Goal: Transaction & Acquisition: Register for event/course

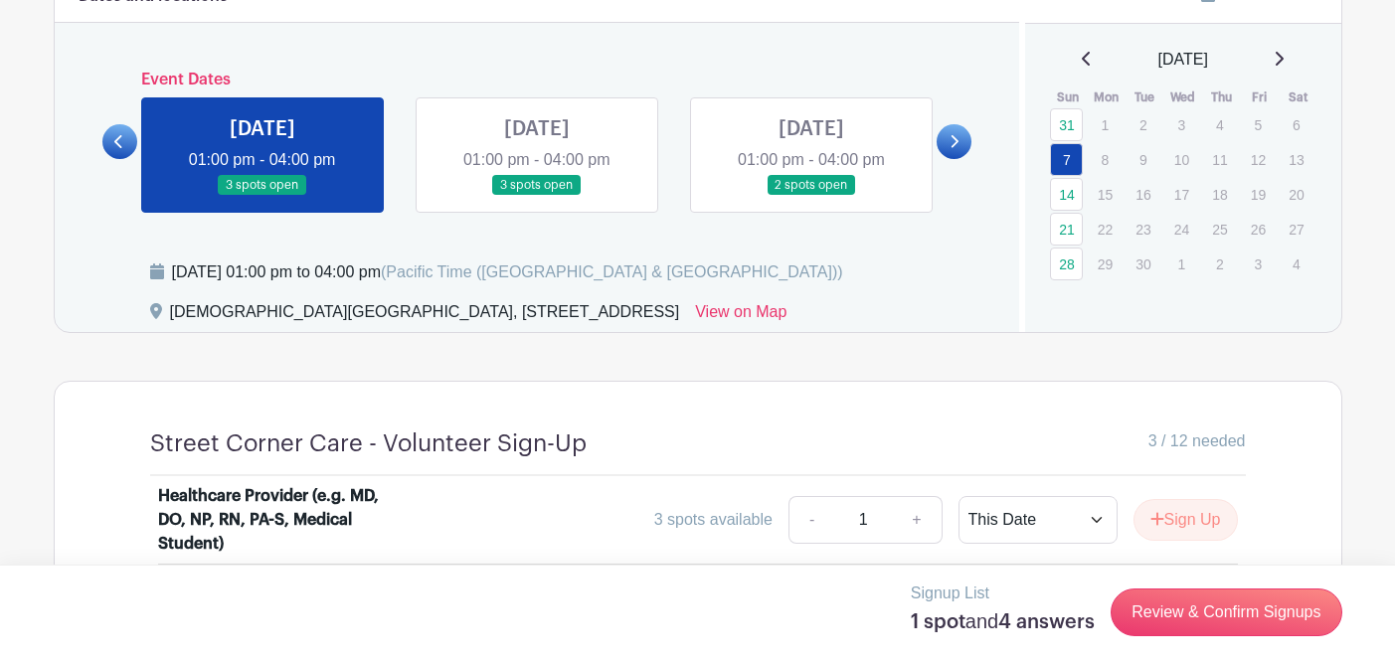
scroll to position [920, 0]
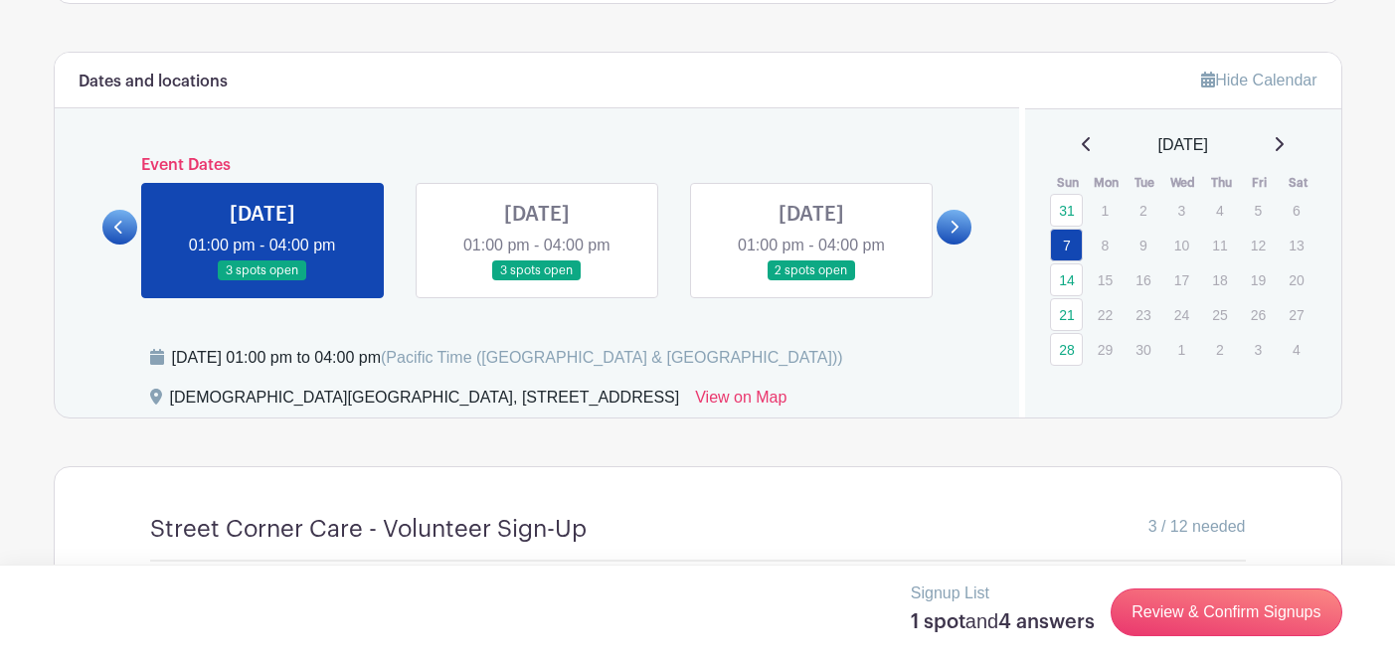
click at [1284, 147] on icon at bounding box center [1279, 144] width 10 height 16
click at [1064, 242] on link "5" at bounding box center [1066, 245] width 33 height 33
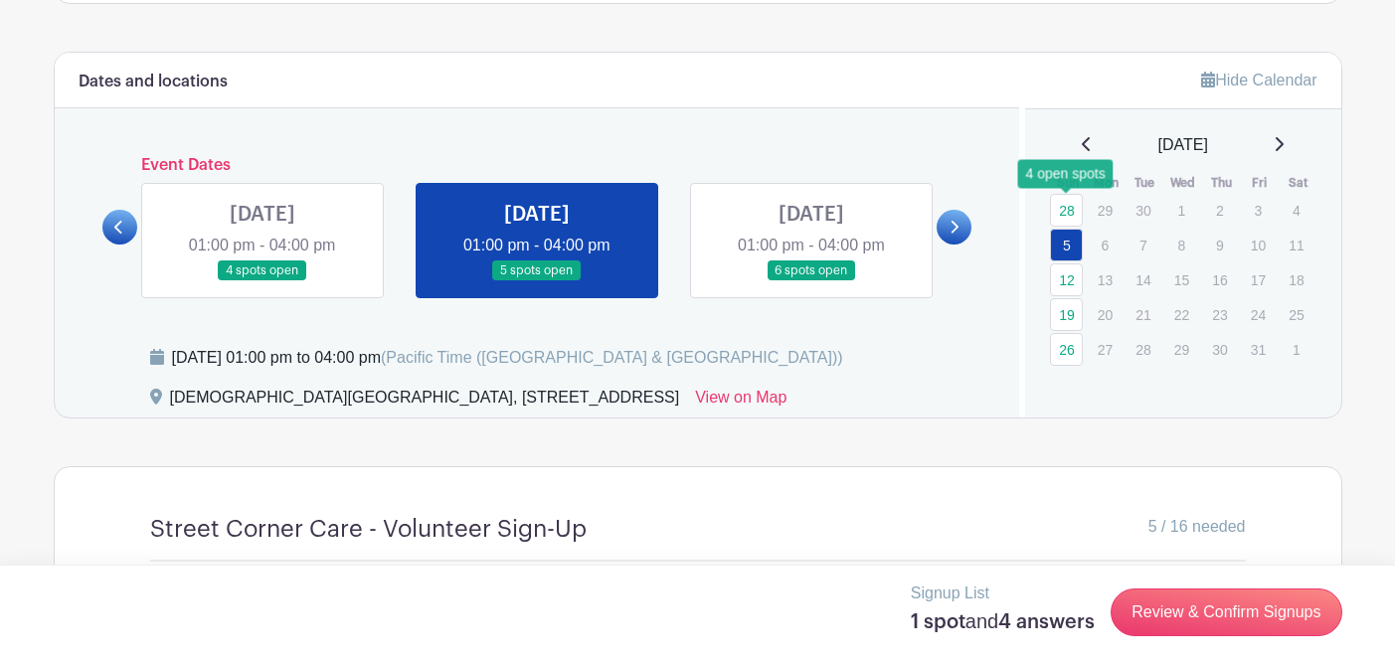
click at [1062, 204] on link "28" at bounding box center [1066, 210] width 33 height 33
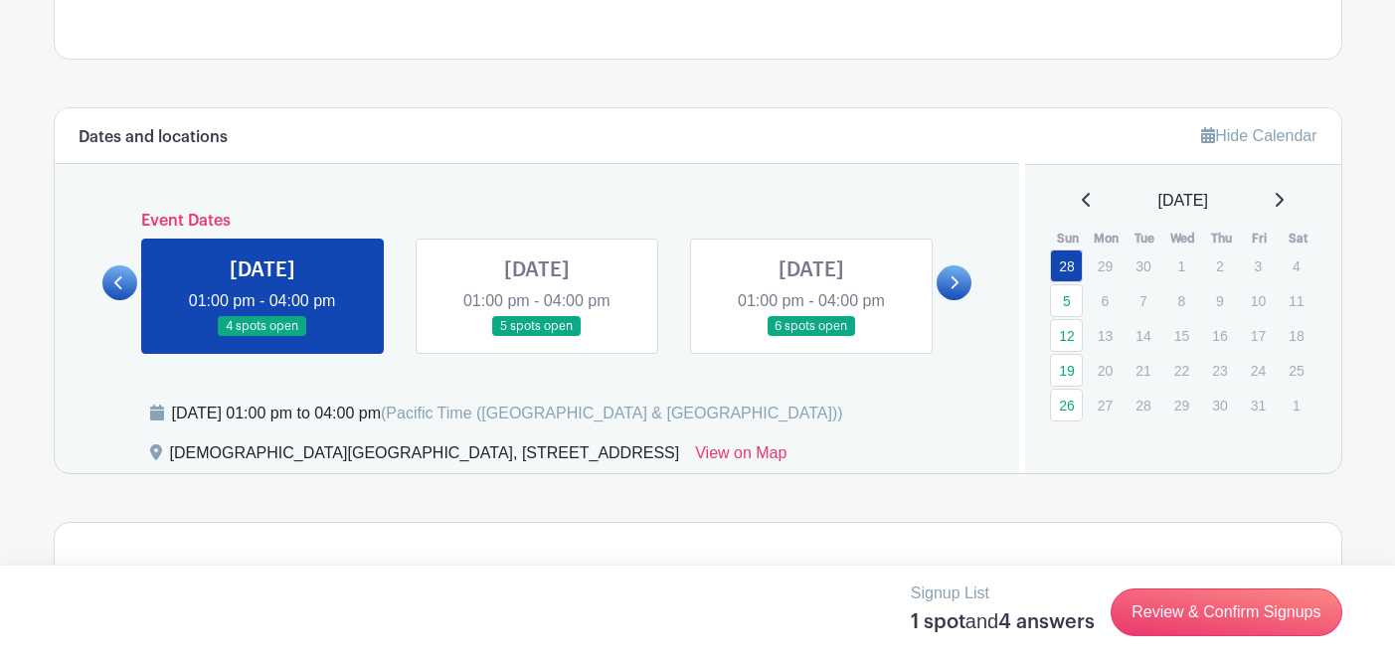
scroll to position [831, 0]
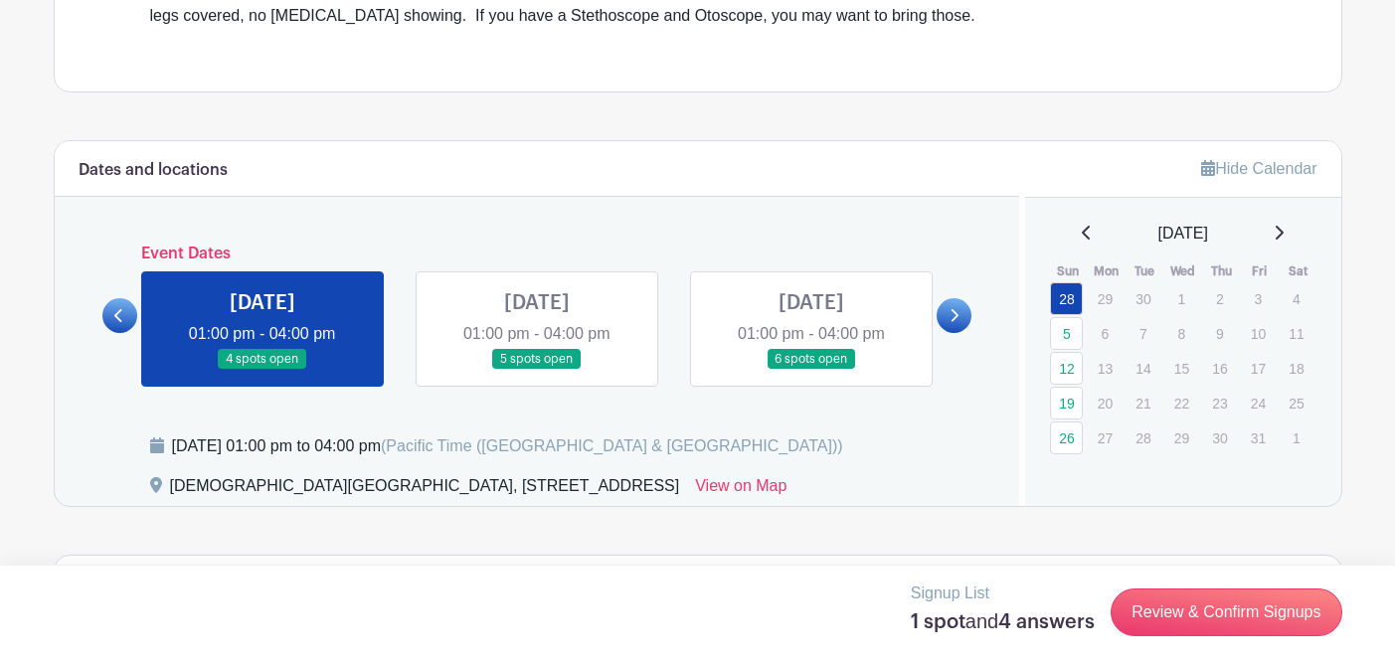
click at [1082, 224] on link at bounding box center [1087, 234] width 10 height 24
click at [1068, 402] on link "21" at bounding box center [1066, 403] width 33 height 33
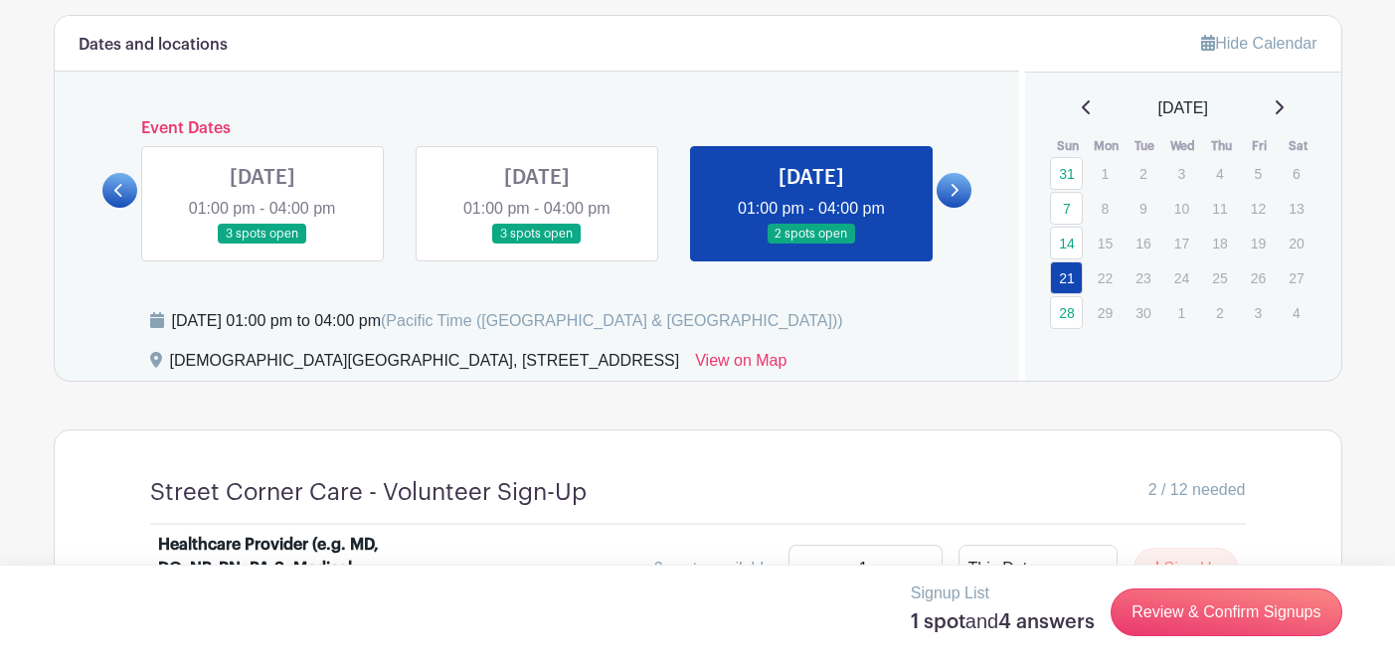
scroll to position [935, 0]
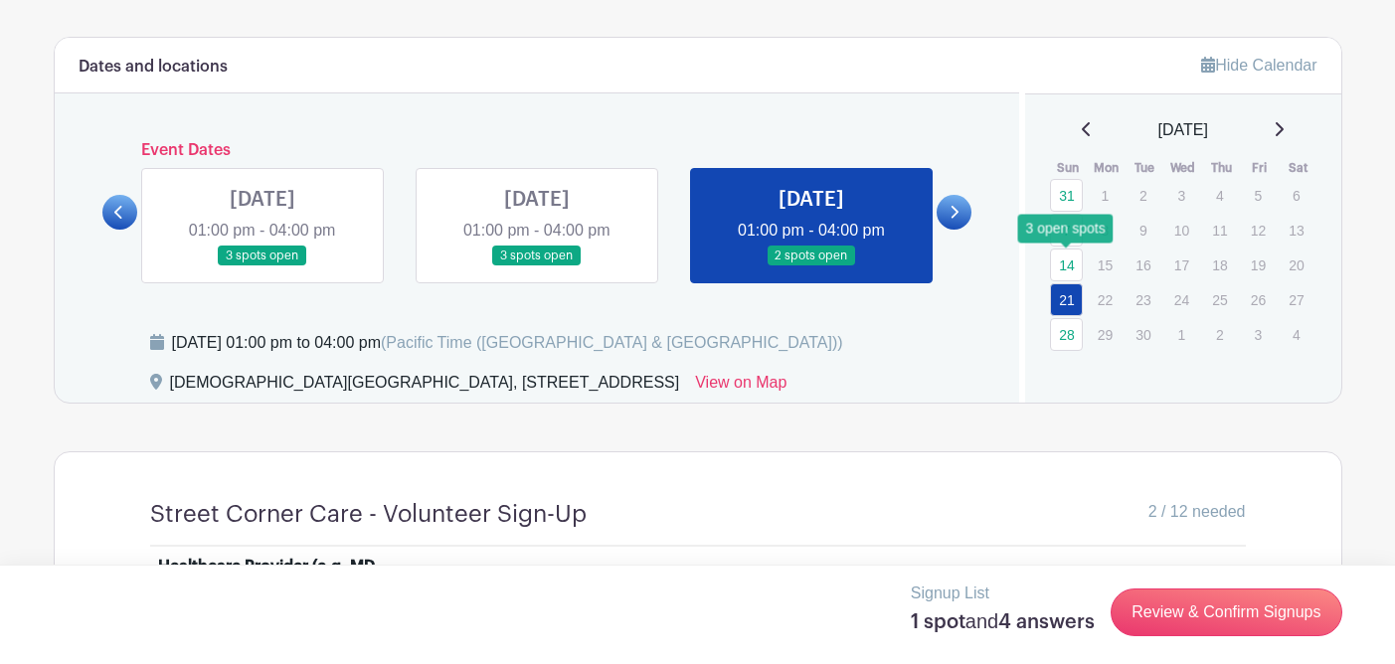
click at [1067, 263] on link "14" at bounding box center [1066, 265] width 33 height 33
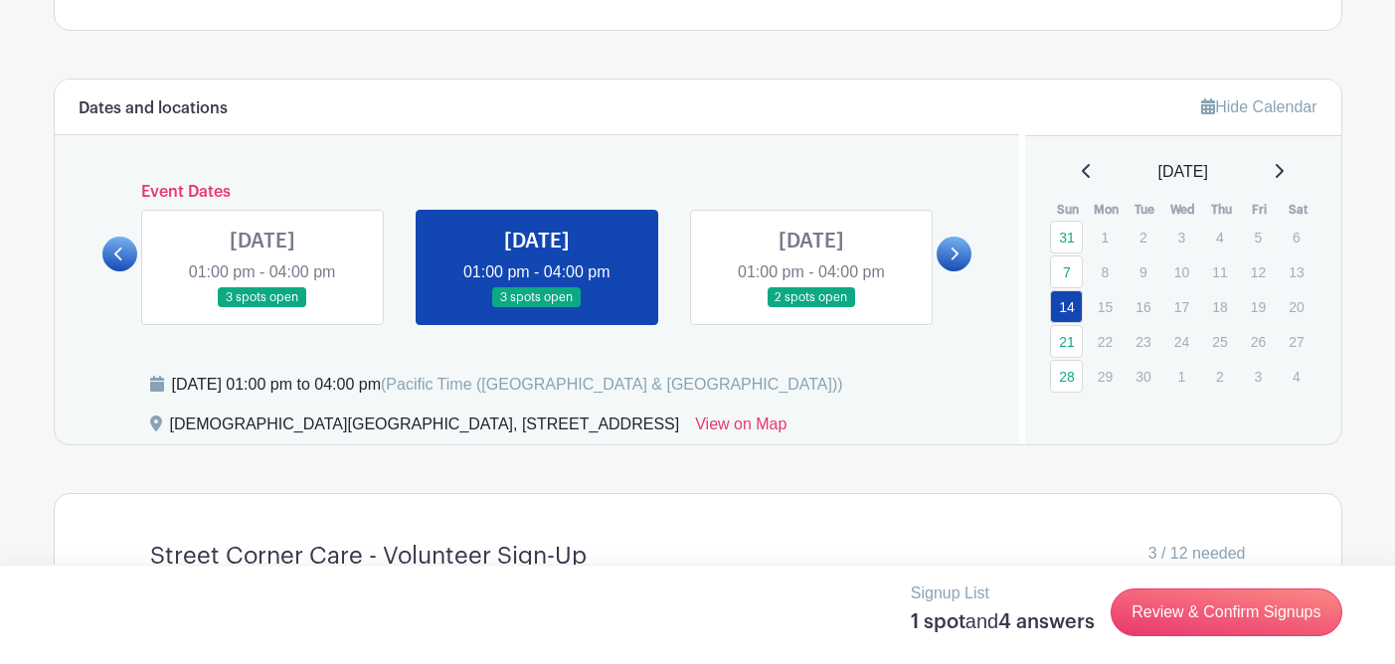
scroll to position [840, 0]
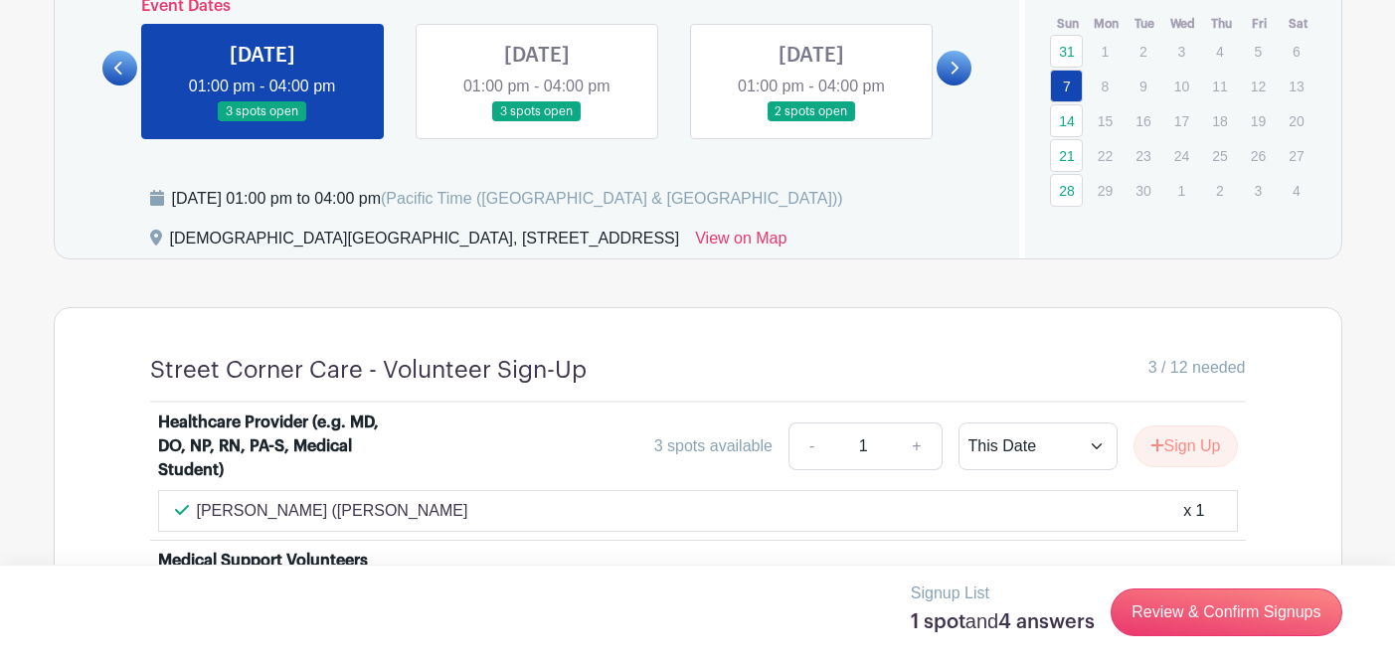
scroll to position [1069, 0]
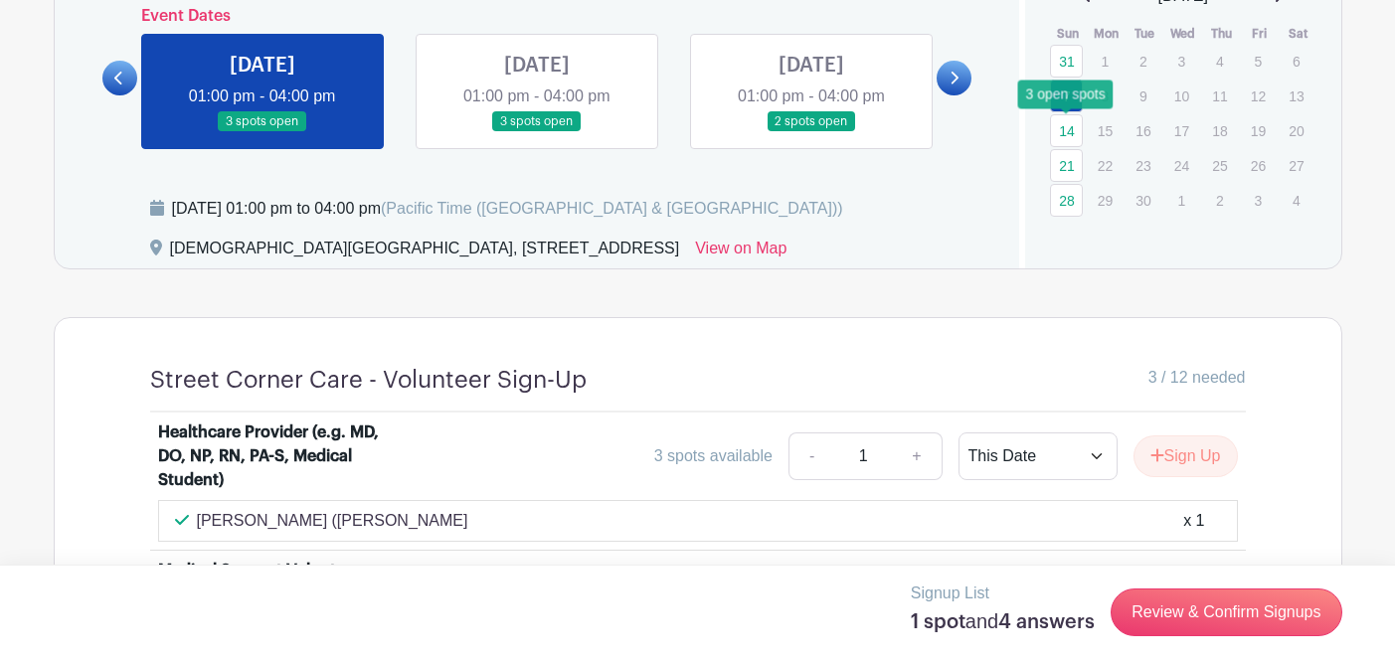
click at [1071, 129] on link "14" at bounding box center [1066, 130] width 33 height 33
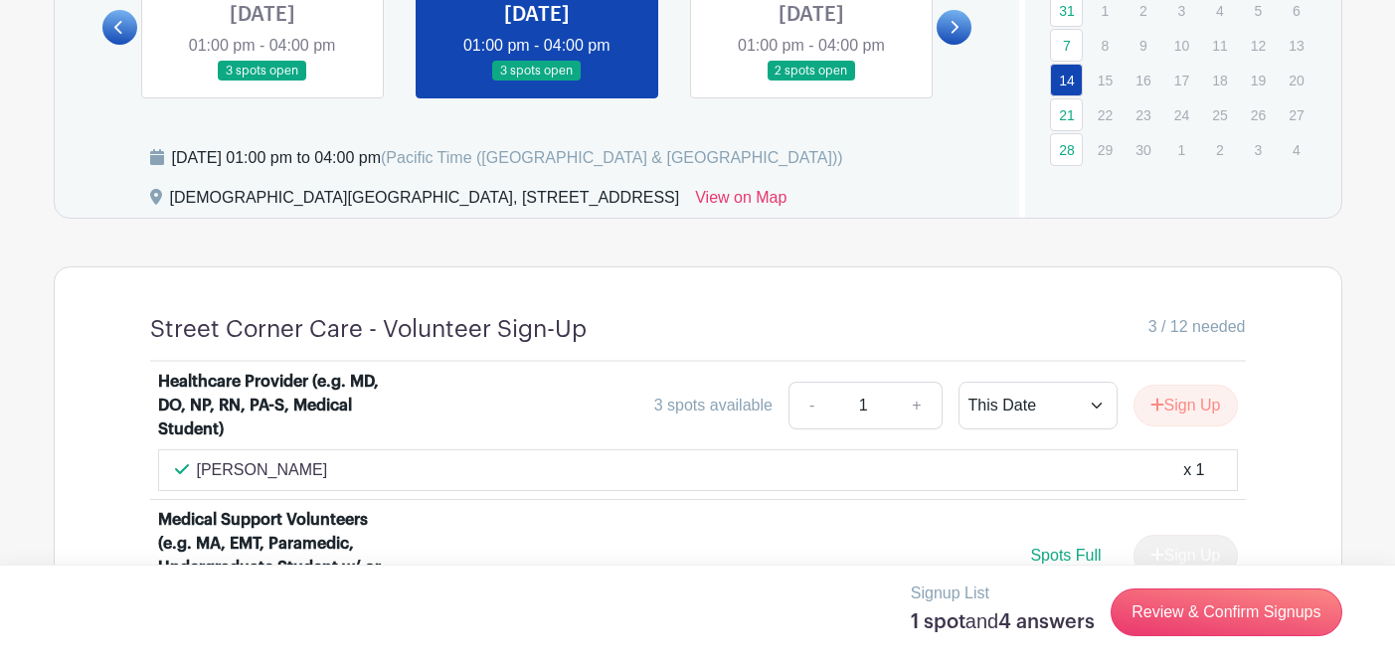
scroll to position [1117, 0]
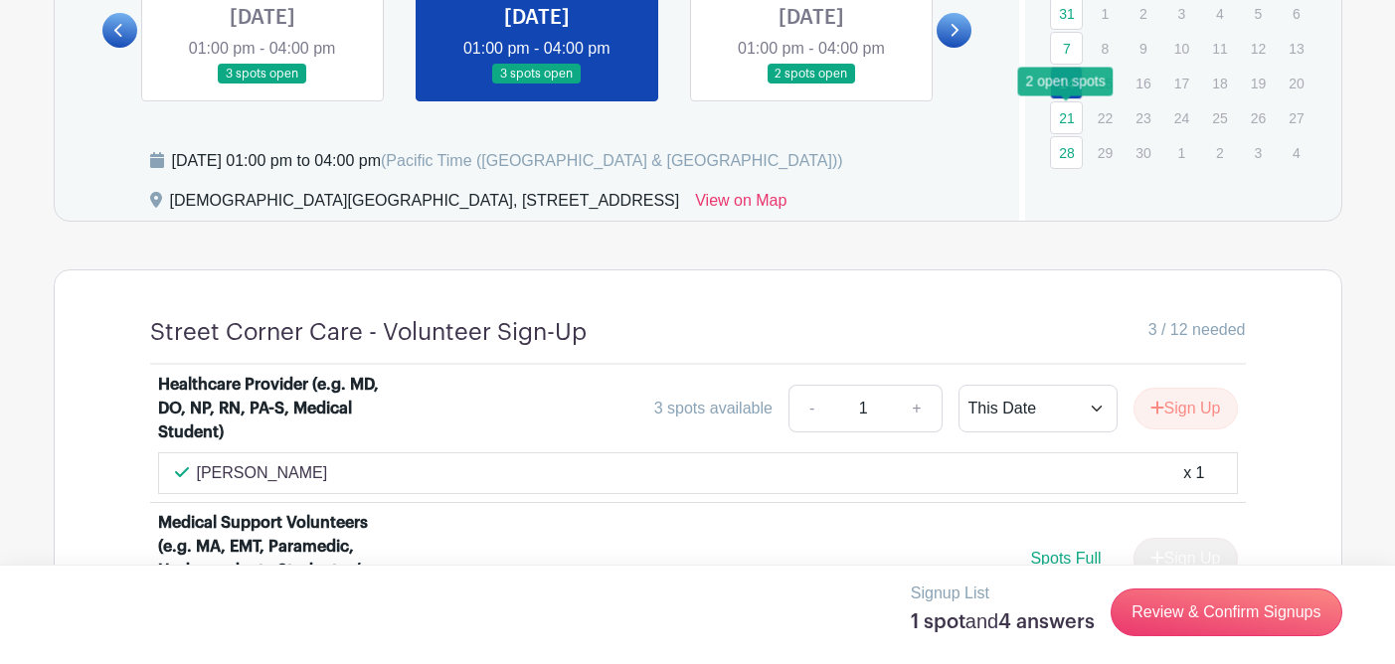
click at [1069, 116] on link "21" at bounding box center [1066, 117] width 33 height 33
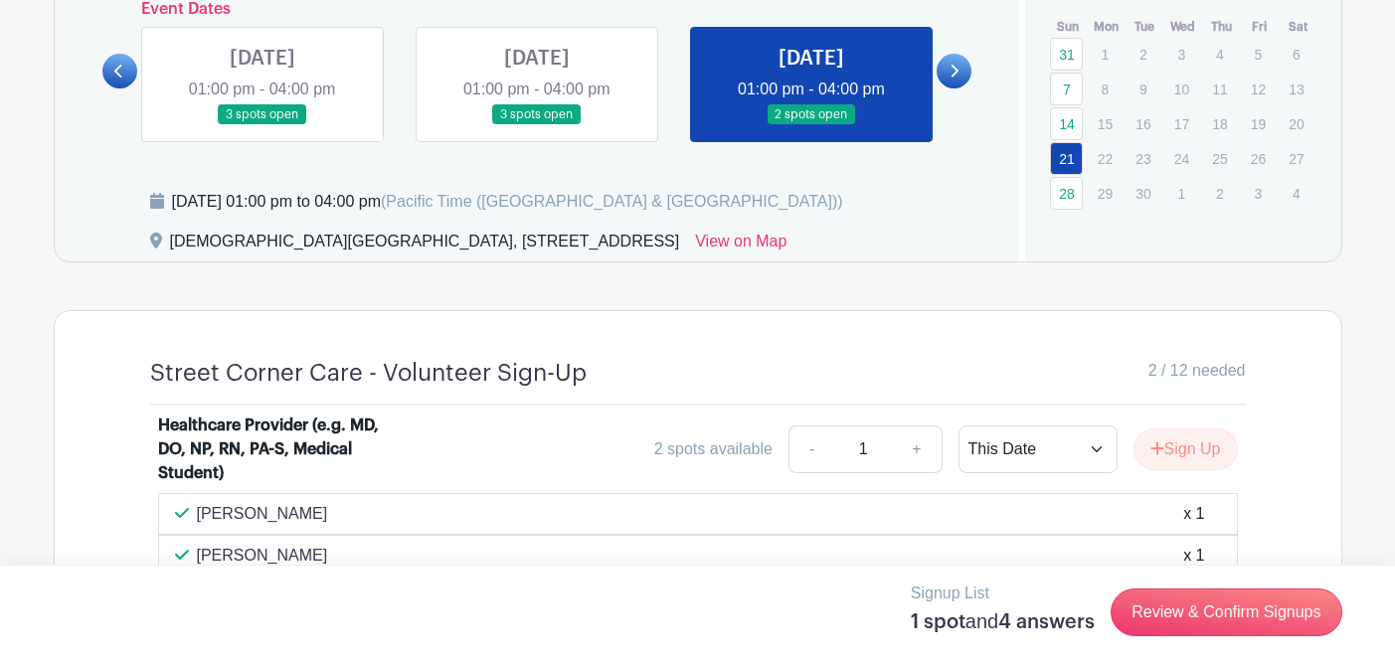
scroll to position [1058, 0]
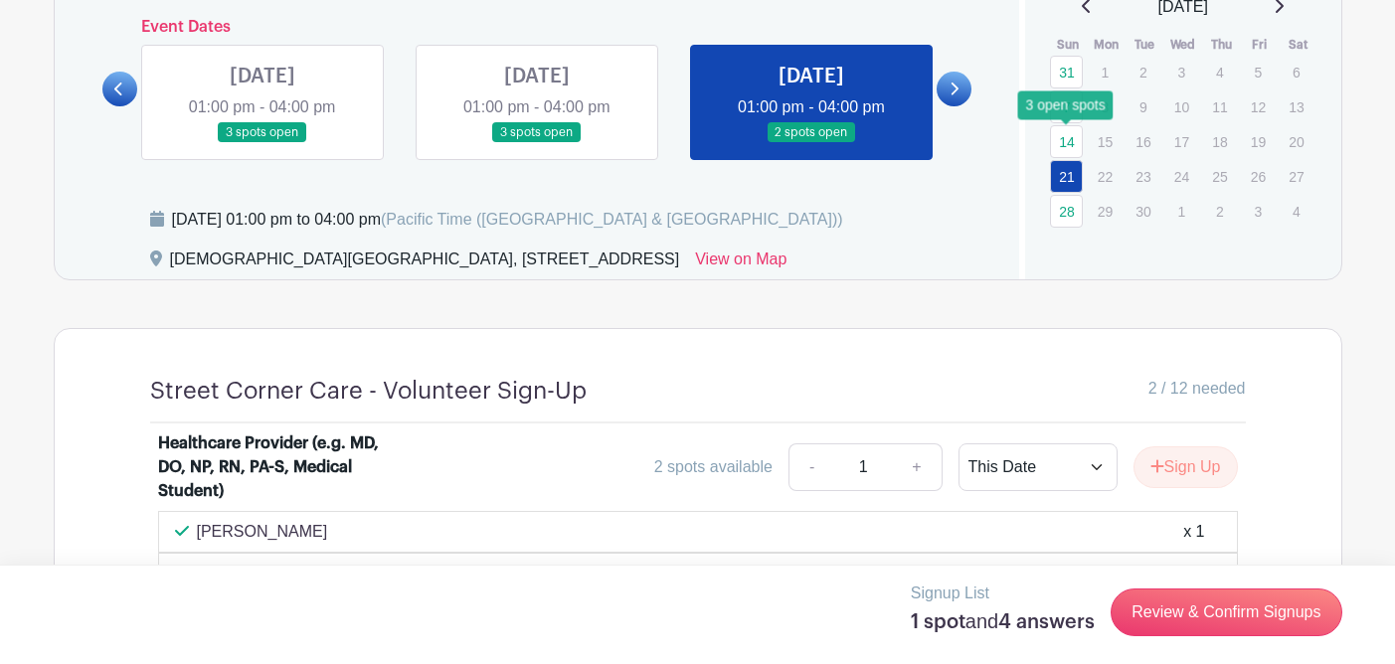
click at [1066, 140] on link "14" at bounding box center [1066, 141] width 33 height 33
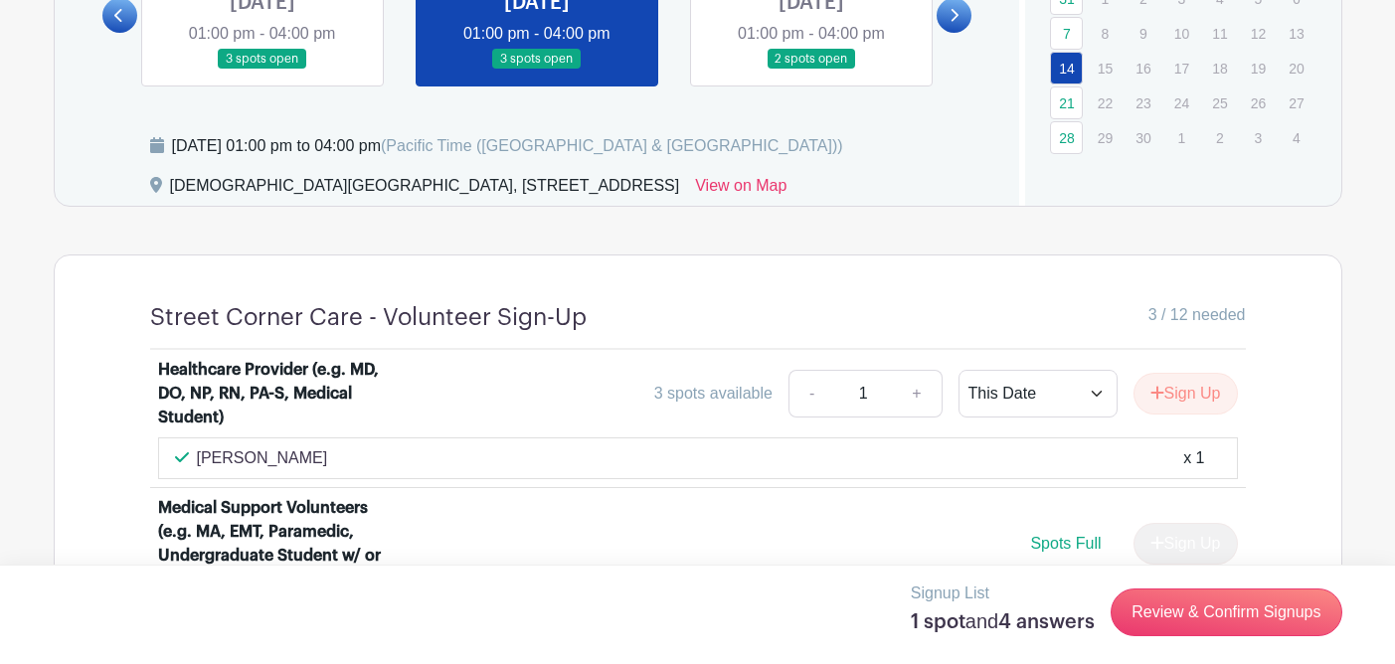
scroll to position [1013, 0]
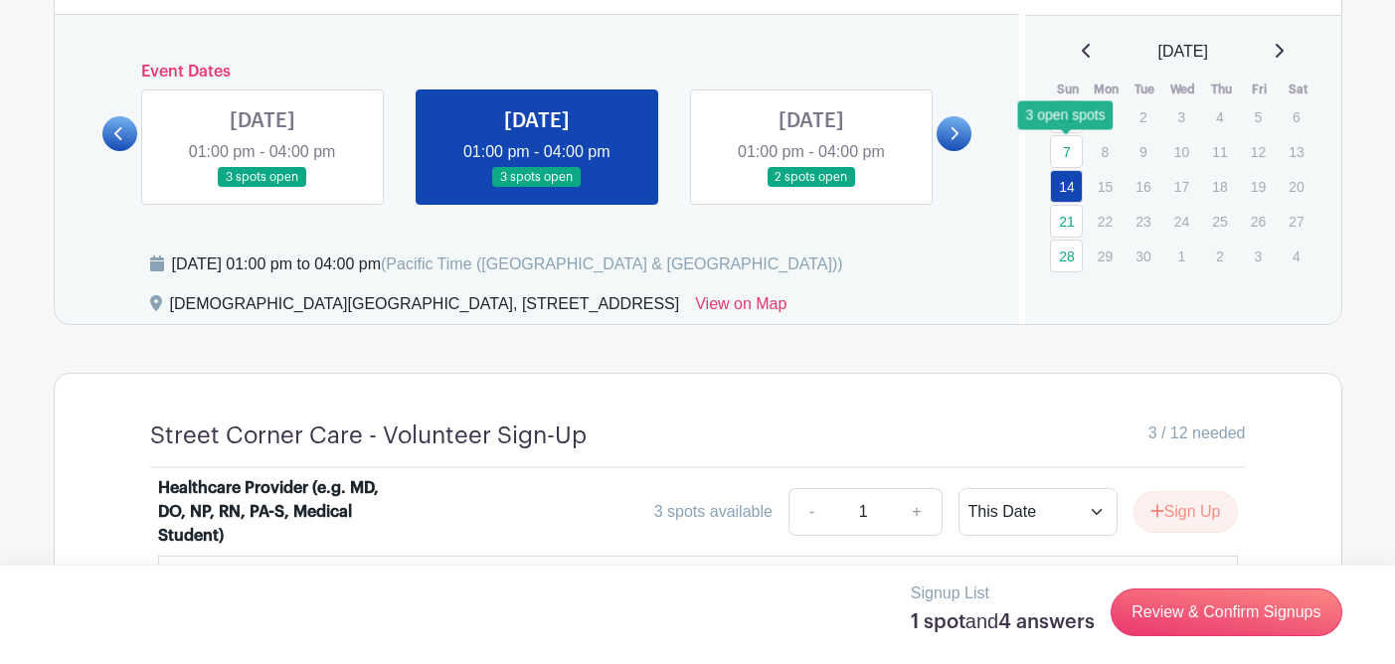
click at [1065, 144] on link "7" at bounding box center [1066, 151] width 33 height 33
